Goal: Information Seeking & Learning: Learn about a topic

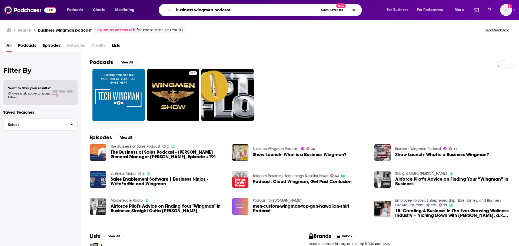
drag, startPoint x: 231, startPoint y: 8, endPoint x: 92, endPoint y: 1, distance: 138.6
click at [97, 2] on div "Podcasts Charts Monitoring business wingman podcast Open Advanced New For Busin…" at bounding box center [259, 10] width 519 height 20
type input "="
type input "Shield of the Republic"
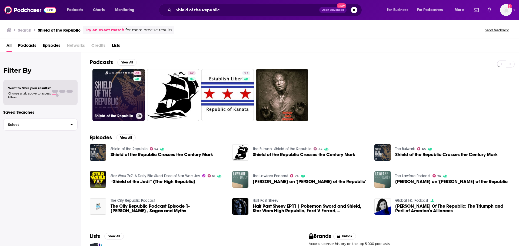
click at [117, 98] on link "63 Shield of the Republic" at bounding box center [118, 95] width 52 height 52
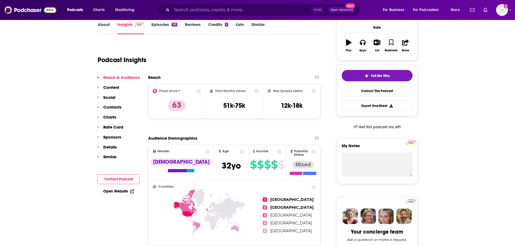
scroll to position [27, 0]
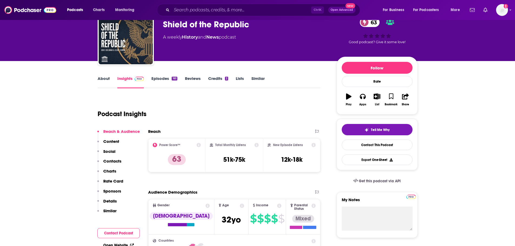
click at [103, 79] on link "About" at bounding box center [104, 82] width 12 height 12
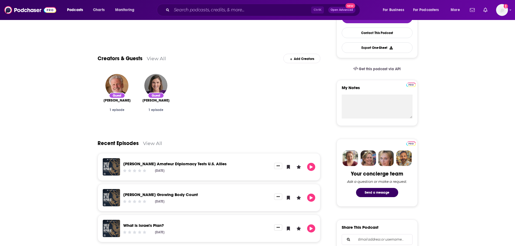
scroll to position [4, 0]
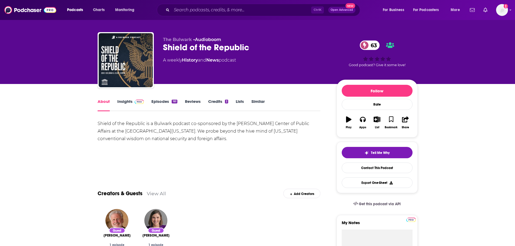
click at [121, 103] on link "Insights" at bounding box center [130, 105] width 27 height 12
